Goal: Navigation & Orientation: Find specific page/section

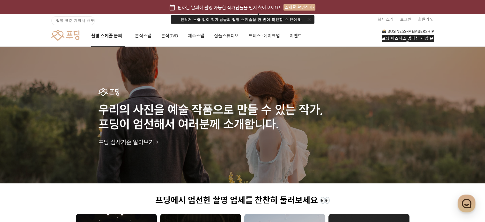
click at [113, 39] on link "촬영 스케줄 문의" at bounding box center [108, 36] width 34 height 22
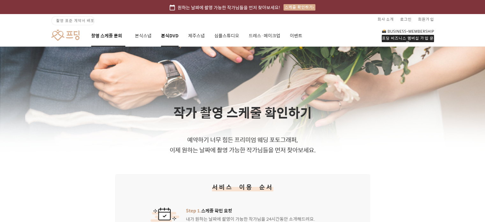
click at [166, 34] on link "본식DVD" at bounding box center [170, 36] width 18 height 22
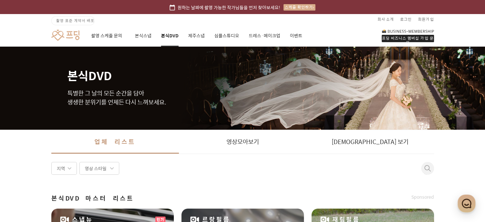
click at [157, 34] on div "촬영 스케줄 문의 본식스냅 본식DVD 제주스냅 심플스튜디오 드레스·메이크업 이벤트" at bounding box center [196, 36] width 211 height 22
click at [145, 35] on link "본식스냅" at bounding box center [143, 36] width 17 height 22
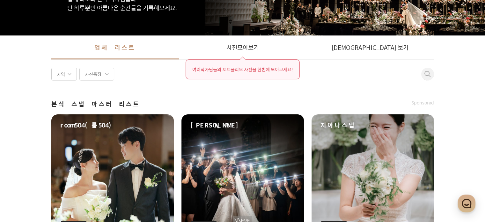
scroll to position [96, 0]
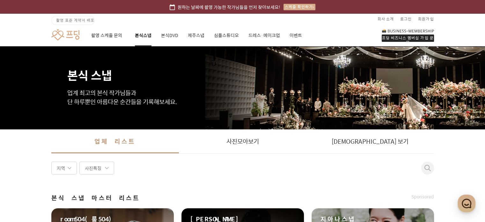
scroll to position [0, 0]
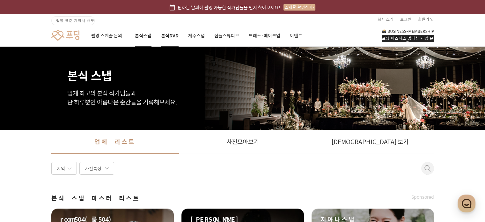
click at [162, 39] on link "본식DVD" at bounding box center [170, 36] width 18 height 22
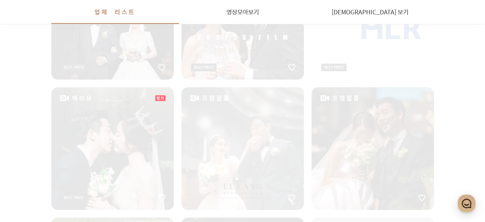
scroll to position [382, 0]
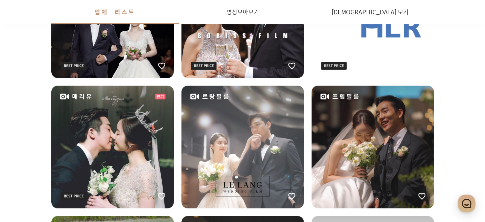
click at [274, 133] on div "르랑필름" at bounding box center [242, 146] width 122 height 122
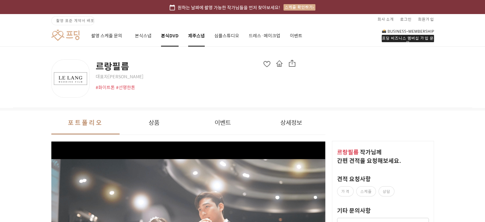
click at [197, 38] on link "제주스냅" at bounding box center [196, 36] width 17 height 22
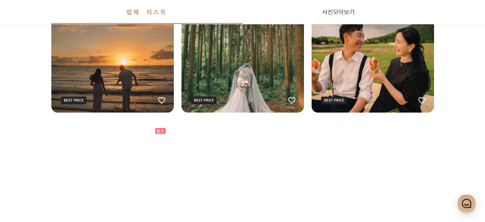
scroll to position [1184, 0]
